Goal: Feedback & Contribution: Submit feedback/report problem

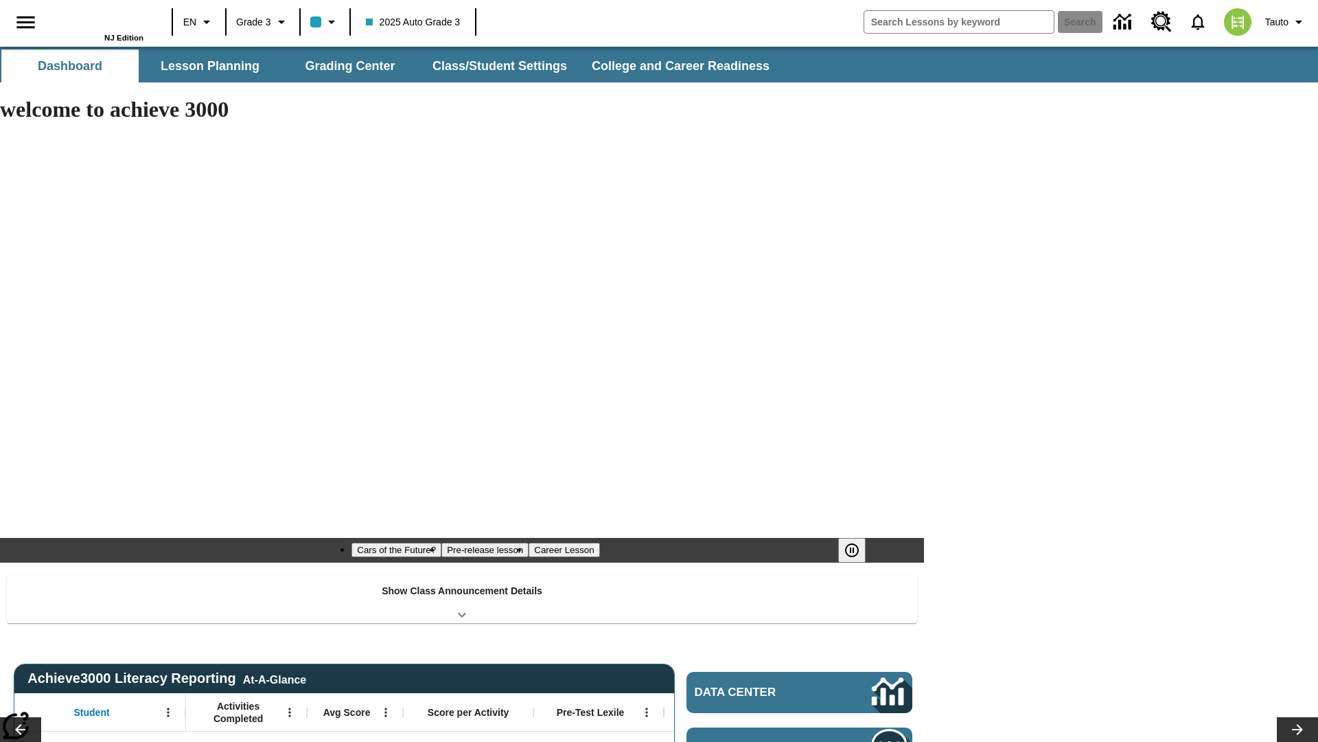
type input "-1"
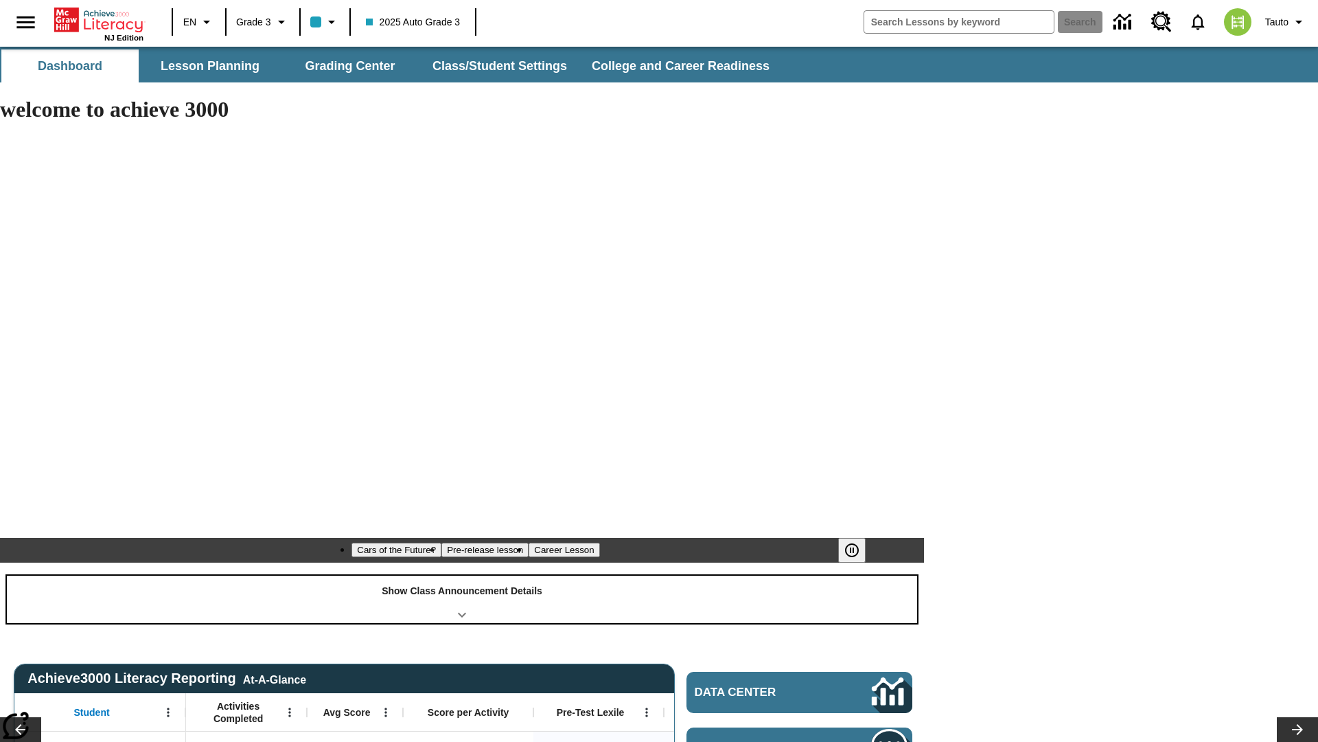
click at [462, 575] on div "Show Class Announcement Details" at bounding box center [462, 598] width 911 height 47
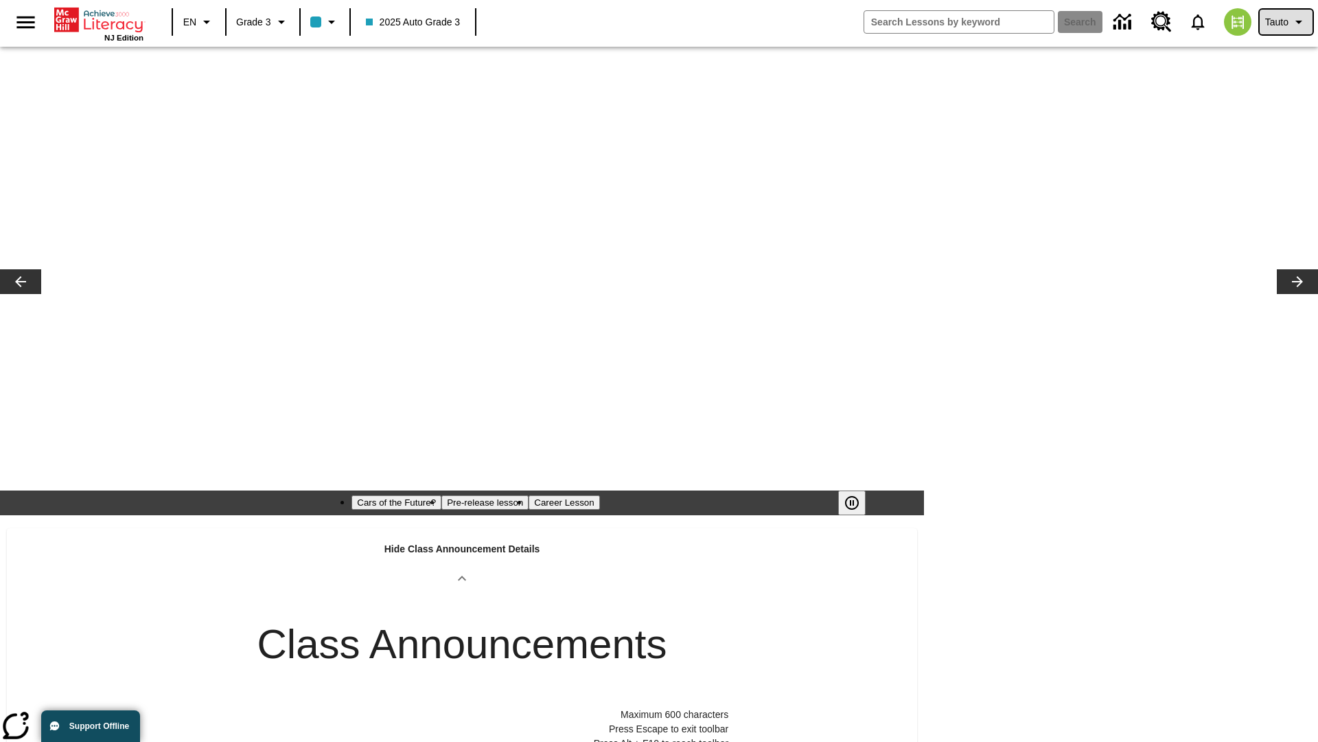
click at [1285, 22] on span "Tauto" at bounding box center [1277, 22] width 23 height 14
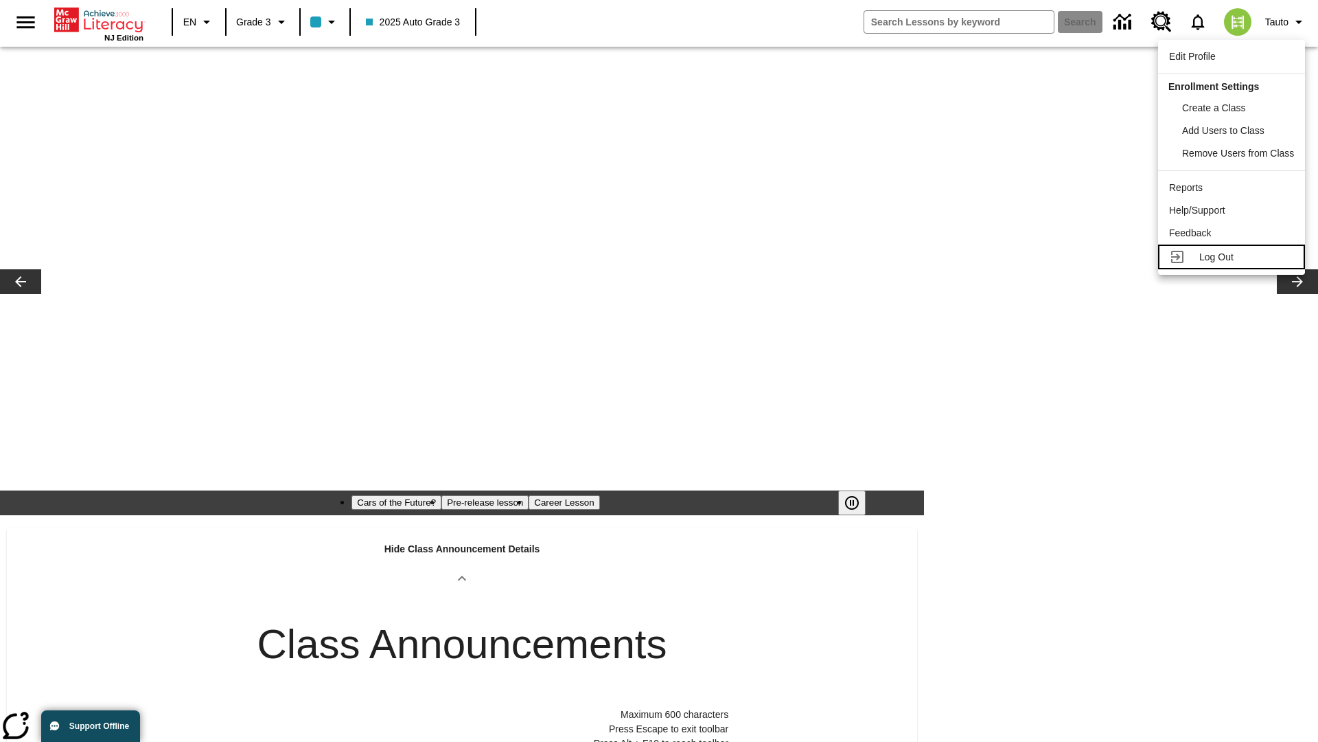
click at [1233, 257] on span "Log Out" at bounding box center [1217, 256] width 34 height 11
